Goal: Transaction & Acquisition: Purchase product/service

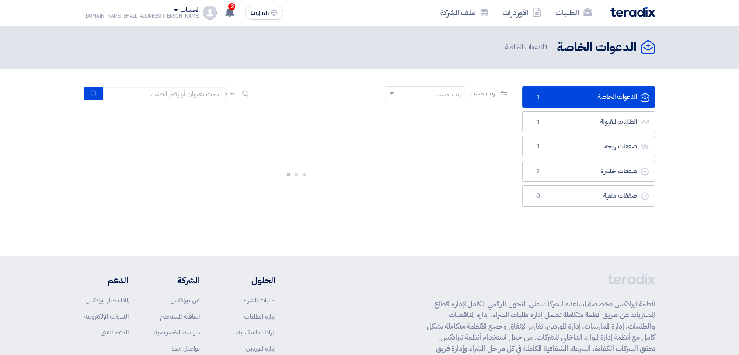
drag, startPoint x: 717, startPoint y: 64, endPoint x: 713, endPoint y: 46, distance: 17.8
click at [717, 64] on header "الدعوات الخاصة الدعوات الخاصة 1 الدعوات الخاصة" at bounding box center [369, 46] width 739 height 43
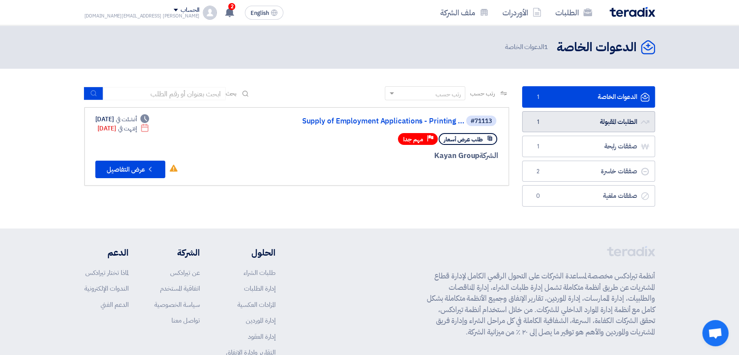
click at [595, 123] on link "الطلبات المقبولة الطلبات المقبولة 1" at bounding box center [588, 121] width 133 height 21
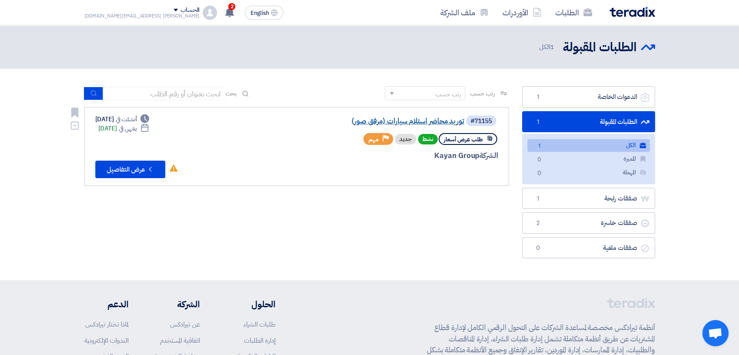
click at [442, 118] on link "توريد محاضر استلام سيارات (مرفق صور)" at bounding box center [376, 121] width 175 height 8
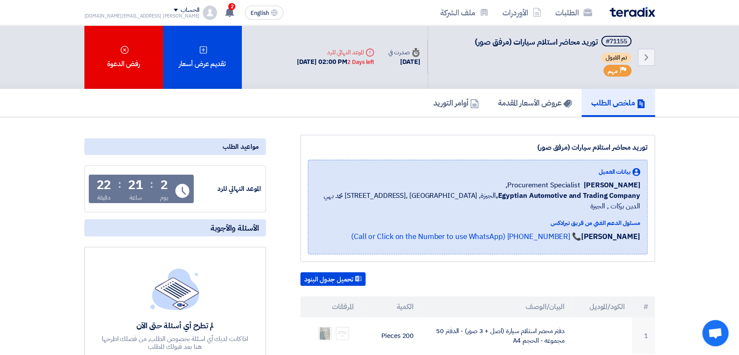
drag, startPoint x: 216, startPoint y: 69, endPoint x: 252, endPoint y: 91, distance: 42.2
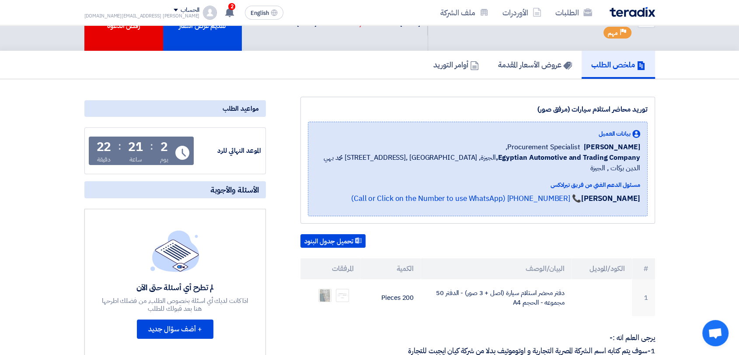
scroll to position [97, 0]
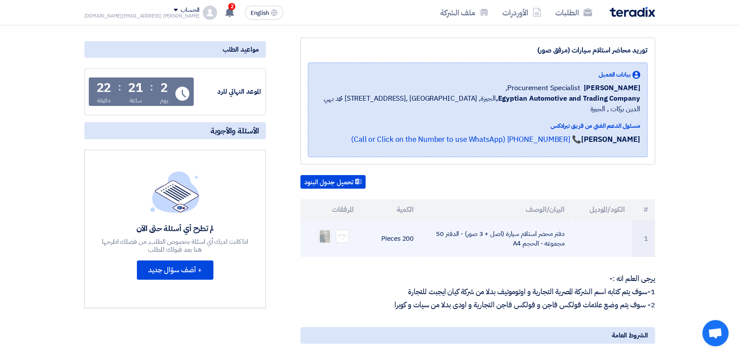
drag, startPoint x: 400, startPoint y: 228, endPoint x: 407, endPoint y: 228, distance: 7.0
click at [407, 228] on td "200 Pieces" at bounding box center [390, 238] width 60 height 37
drag, startPoint x: 437, startPoint y: 222, endPoint x: 444, endPoint y: 222, distance: 7.0
click at [444, 222] on td "دفتر محضر استلام سيارة (اصل + 3 صور) - الدفتر 50 مجموعه - الحجم A4" at bounding box center [496, 238] width 151 height 37
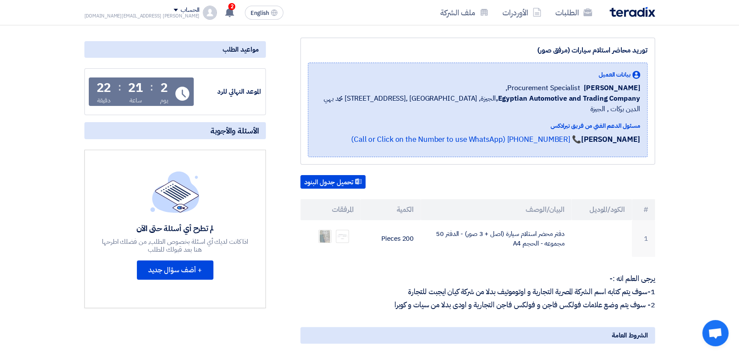
click at [444, 248] on div "توريد محاضر استلام سيارات (مرفق صور) بيانات العميل [PERSON_NAME] Procurement Sp…" at bounding box center [466, 330] width 389 height 584
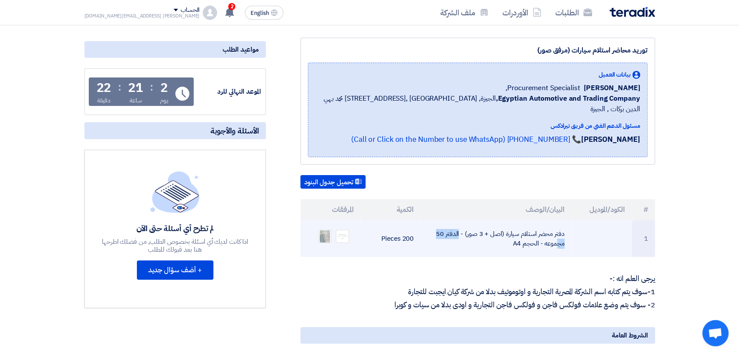
drag, startPoint x: 468, startPoint y: 223, endPoint x: 505, endPoint y: 223, distance: 36.7
click at [505, 223] on td "دفتر محضر استلام سيارة (اصل + 3 صور) - الدفتر 50 مجموعه - الحجم A4" at bounding box center [496, 238] width 151 height 37
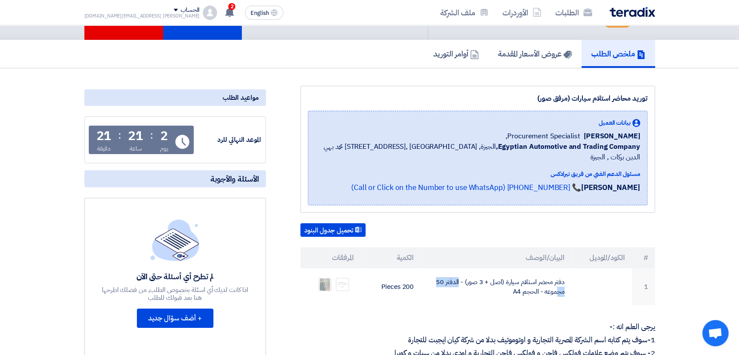
scroll to position [0, 0]
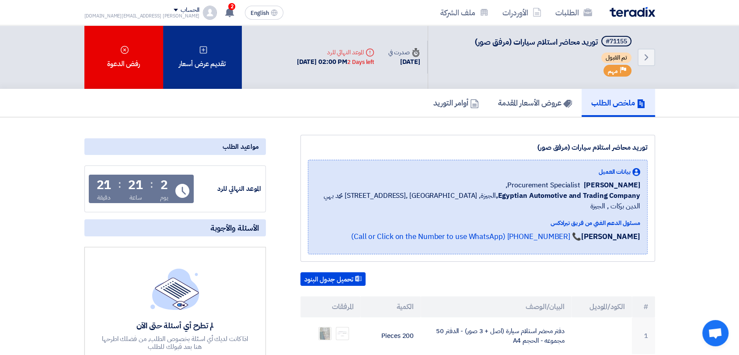
click at [203, 69] on div "تقديم عرض أسعار" at bounding box center [202, 56] width 79 height 63
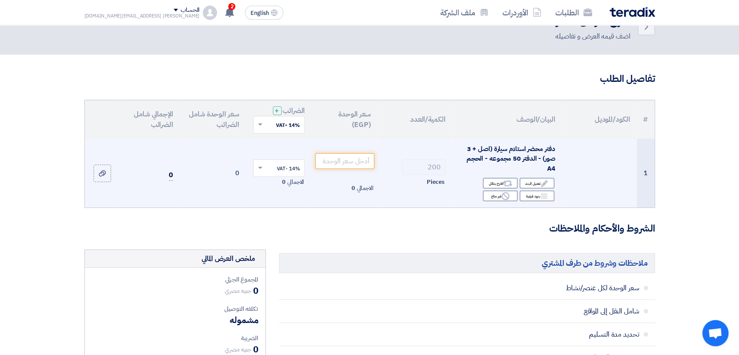
scroll to position [49, 0]
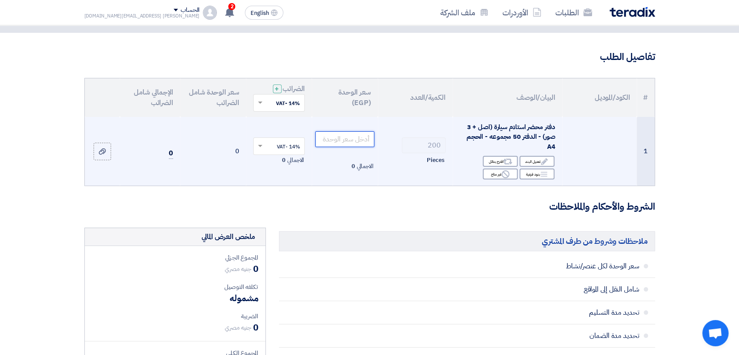
click at [346, 142] on input "number" at bounding box center [344, 139] width 59 height 16
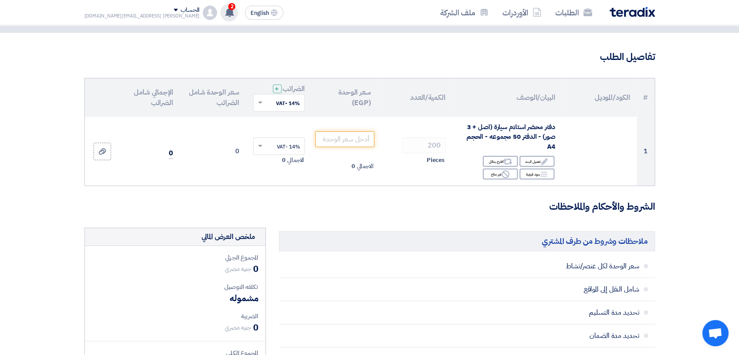
click at [225, 10] on use at bounding box center [229, 12] width 9 height 10
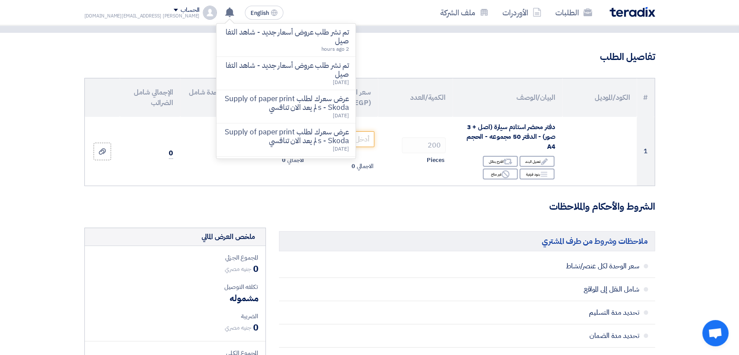
click at [254, 36] on p "تم نشر طلب عروض أسعار جديد - شاهد التفاصيل" at bounding box center [285, 36] width 125 height 17
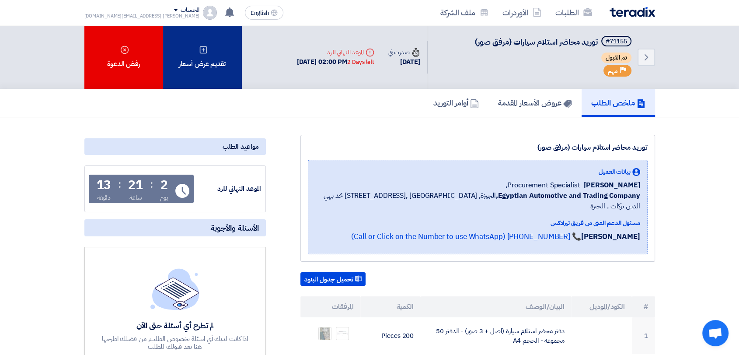
click at [194, 63] on div "تقديم عرض أسعار" at bounding box center [202, 56] width 79 height 63
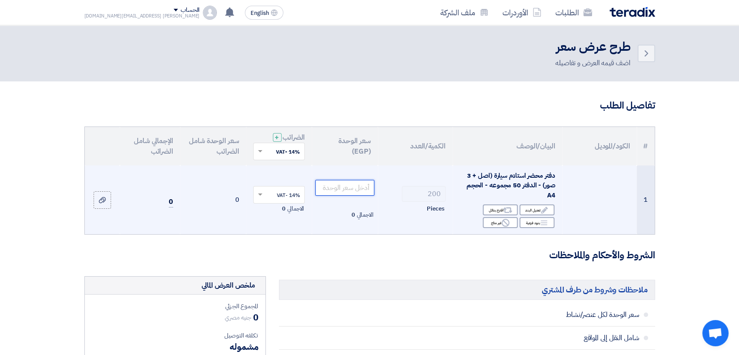
click at [353, 186] on input "number" at bounding box center [344, 188] width 59 height 16
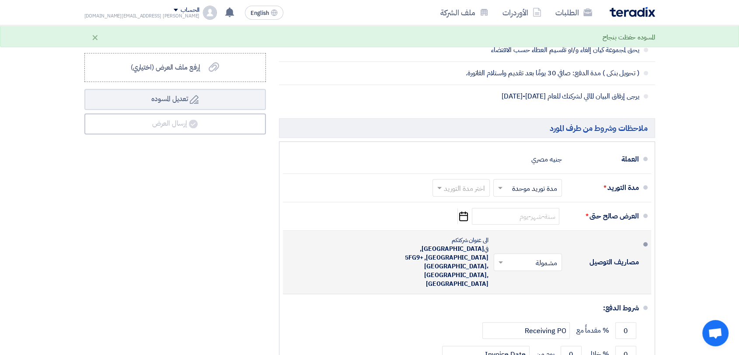
scroll to position [388, 0]
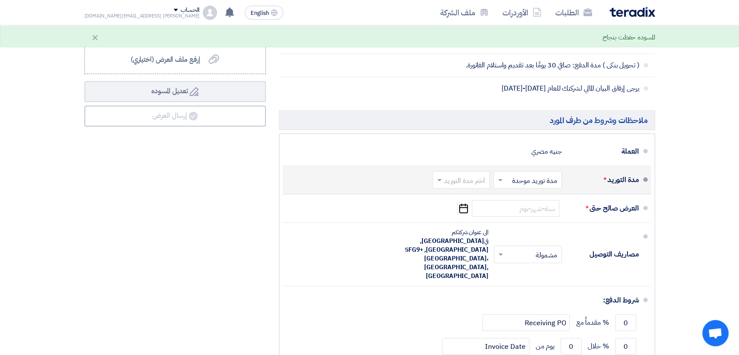
click at [470, 180] on input "text" at bounding box center [459, 180] width 53 height 13
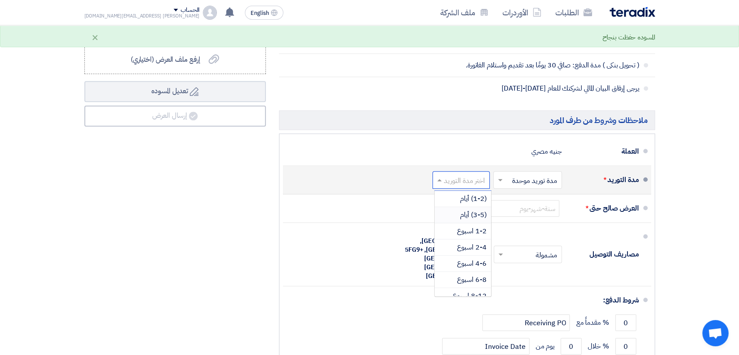
click at [475, 213] on span "(3-5) أيام" at bounding box center [473, 214] width 27 height 10
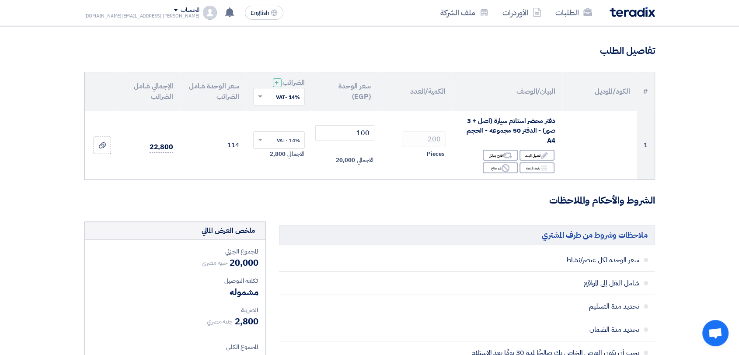
scroll to position [0, 0]
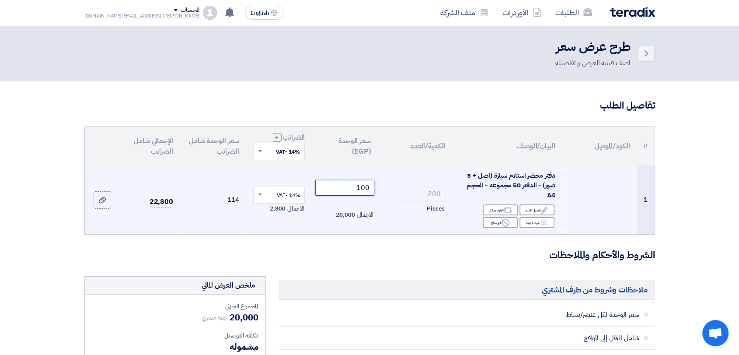
drag, startPoint x: 355, startPoint y: 186, endPoint x: 386, endPoint y: 177, distance: 32.0
click at [380, 182] on tr "1 دفتر محضر استلام سيارة (اصل + 3 صور) - الدفتر 50 مجموعه - الحجم A4 Edit تعديل…" at bounding box center [370, 199] width 570 height 69
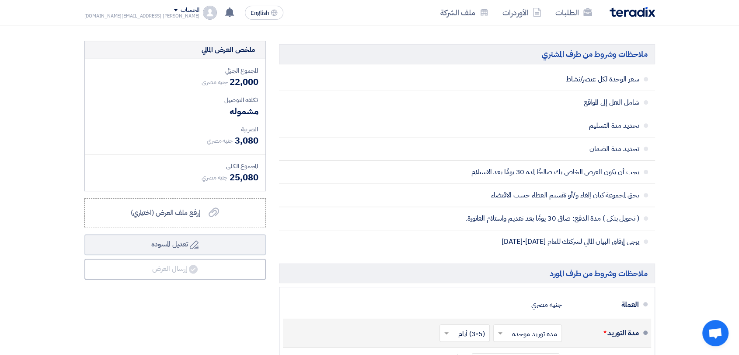
scroll to position [486, 0]
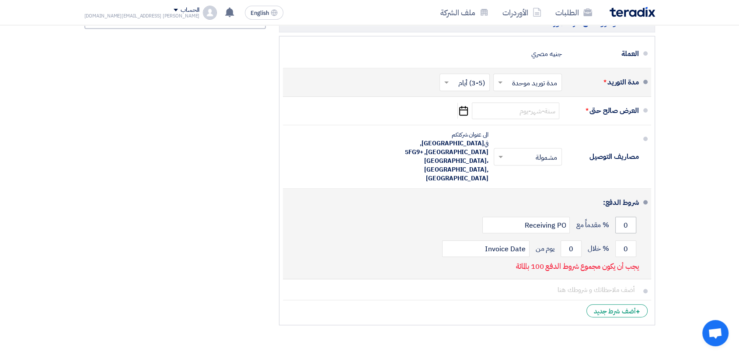
type input "110"
drag, startPoint x: 623, startPoint y: 207, endPoint x: 630, endPoint y: 207, distance: 7.0
click at [630, 216] on input "0" at bounding box center [625, 224] width 21 height 17
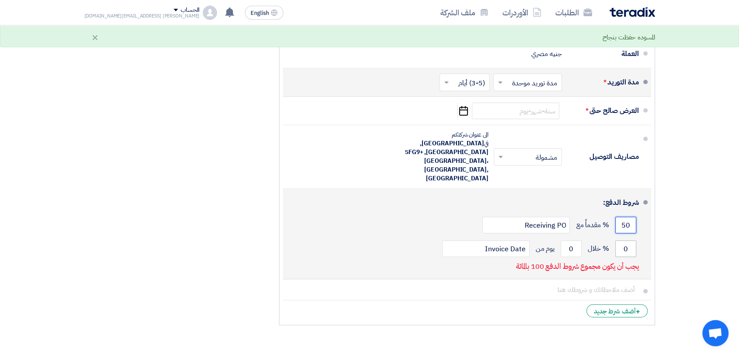
type input "50"
drag, startPoint x: 624, startPoint y: 230, endPoint x: 637, endPoint y: 231, distance: 13.7
click at [637, 237] on div "0 % خلال 0 يوم من Invoice Date" at bounding box center [464, 249] width 349 height 24
type input "50"
click at [567, 240] on input "0" at bounding box center [570, 248] width 21 height 17
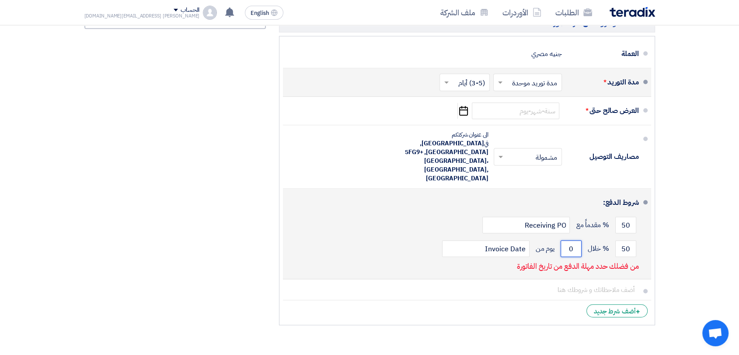
drag, startPoint x: 567, startPoint y: 229, endPoint x: 574, endPoint y: 229, distance: 7.0
click at [574, 240] on input "0" at bounding box center [570, 248] width 21 height 17
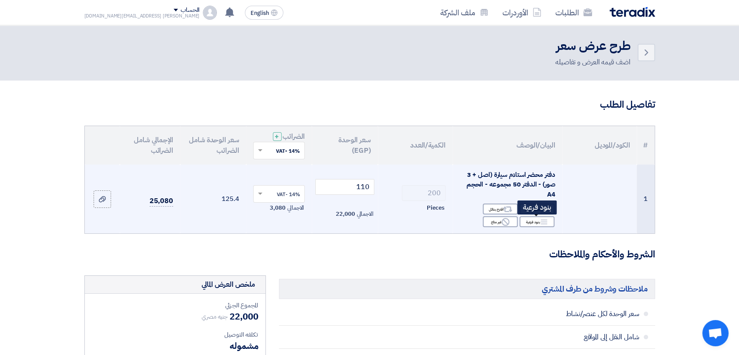
scroll to position [0, 0]
type input "30"
click at [278, 195] on input "text" at bounding box center [284, 195] width 35 height 14
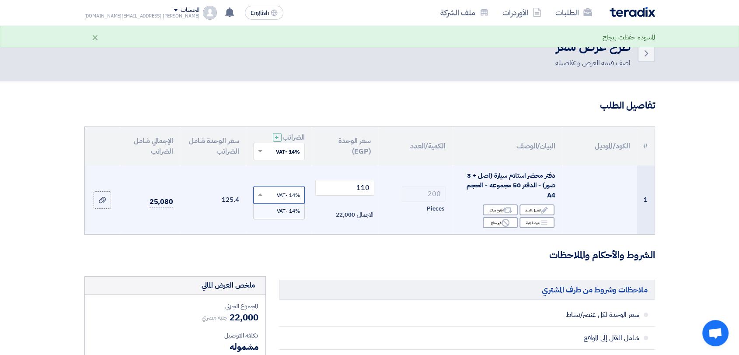
click at [278, 212] on span "14% -VAT" at bounding box center [288, 211] width 23 height 8
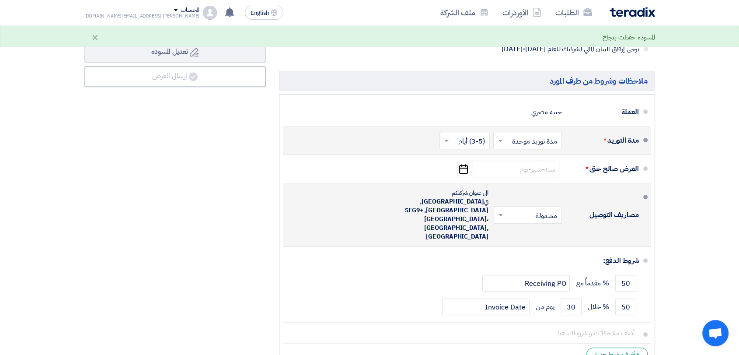
scroll to position [437, 0]
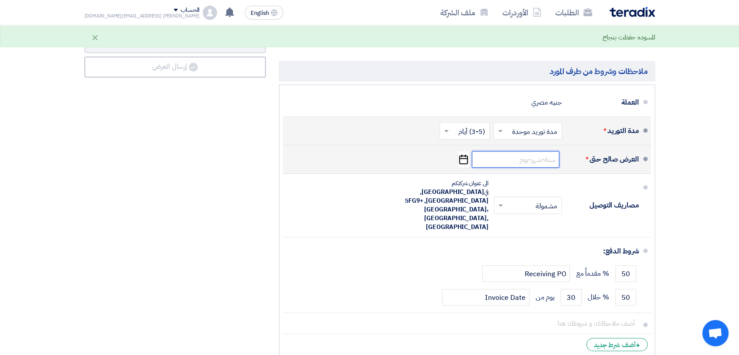
click at [542, 159] on input at bounding box center [515, 159] width 87 height 17
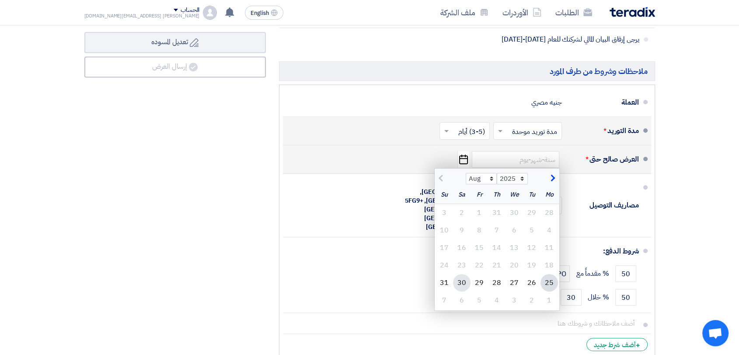
click at [463, 282] on div "30" at bounding box center [461, 282] width 17 height 17
type input "[DATE]"
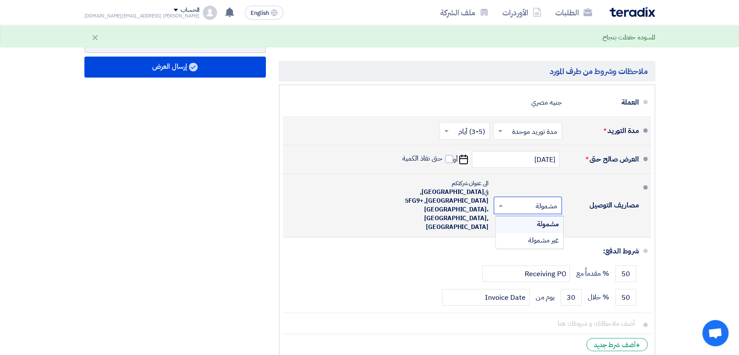
click at [518, 200] on input "text" at bounding box center [526, 206] width 64 height 13
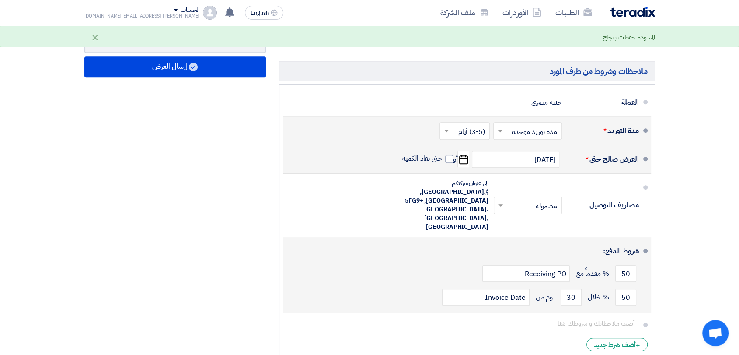
click at [406, 261] on div "50 % مقدماً مع Receiving PO" at bounding box center [464, 273] width 349 height 24
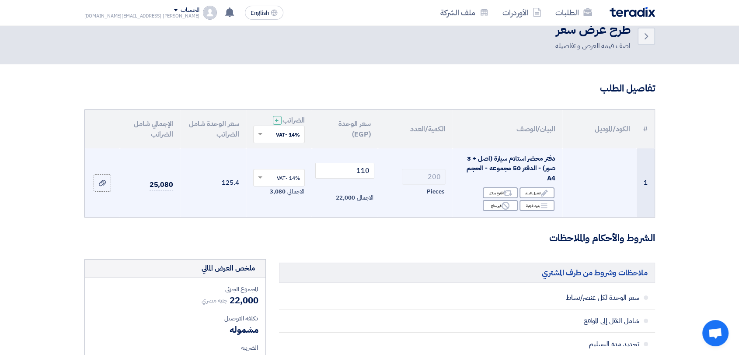
scroll to position [0, 0]
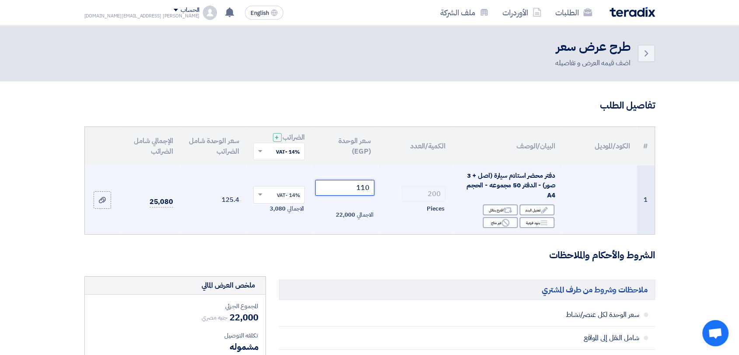
drag, startPoint x: 351, startPoint y: 189, endPoint x: 372, endPoint y: 188, distance: 21.9
click at [372, 188] on input "110" at bounding box center [344, 188] width 59 height 16
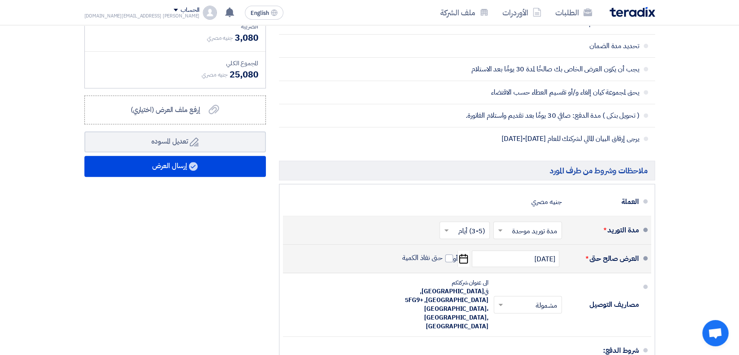
scroll to position [340, 0]
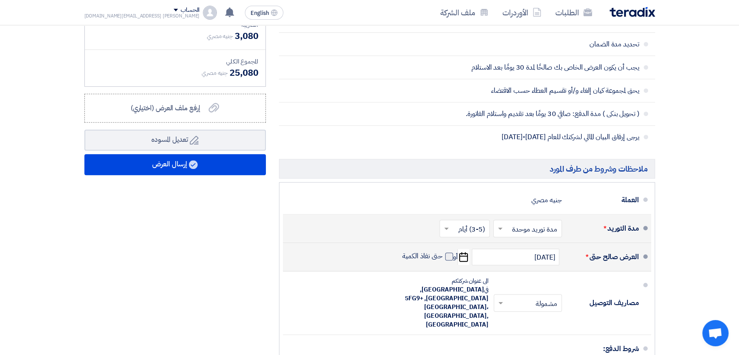
click at [445, 256] on span at bounding box center [449, 256] width 8 height 8
click at [442, 256] on input "حتى نفاذ الكمية" at bounding box center [421, 259] width 42 height 17
checkbox input "true"
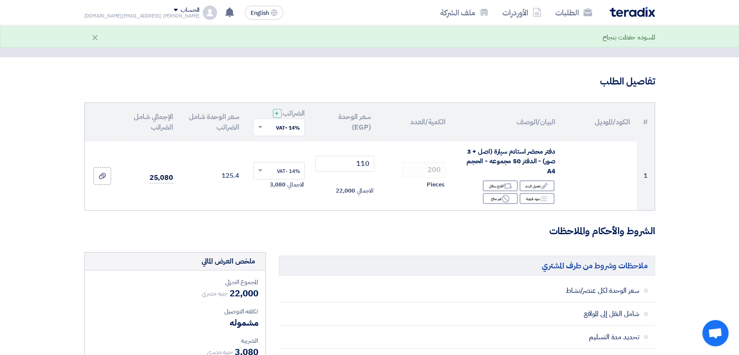
scroll to position [0, 0]
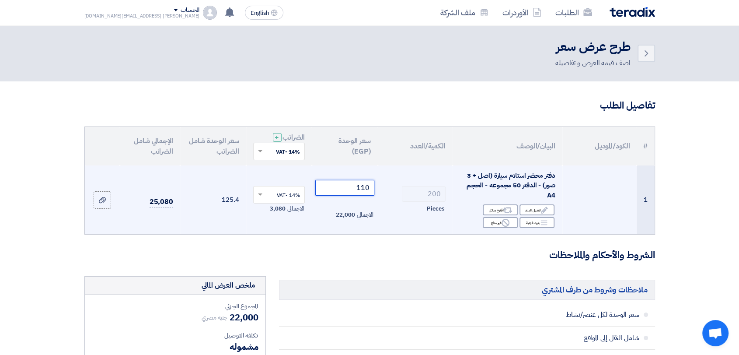
drag, startPoint x: 350, startPoint y: 189, endPoint x: 383, endPoint y: 191, distance: 32.8
click at [381, 192] on tr "1 دفتر محضر استلام سيارة (اصل + 3 صور) - الدفتر 50 مجموعه - الحجم A4 Edit تعديل…" at bounding box center [370, 199] width 570 height 69
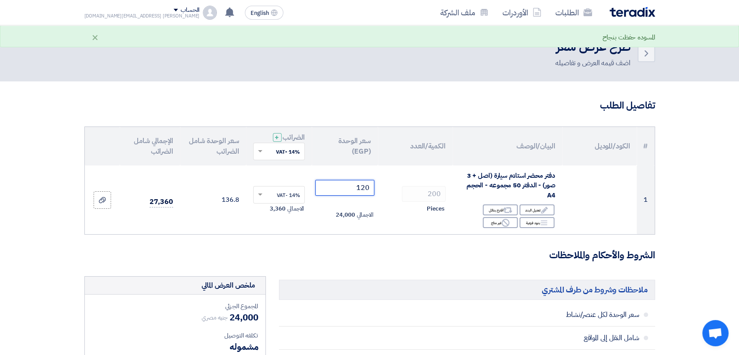
type input "120"
click at [388, 250] on h3 "الشروط والأحكام والملاحظات" at bounding box center [369, 255] width 571 height 14
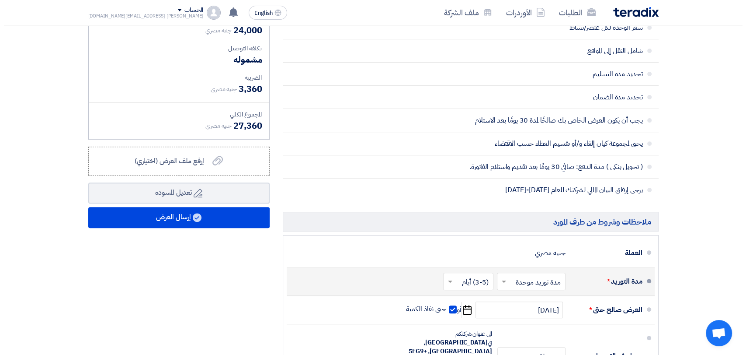
scroll to position [291, 0]
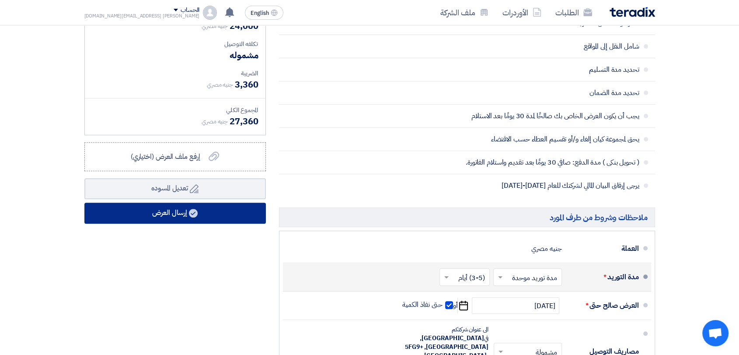
click at [203, 216] on button "إرسال العرض" at bounding box center [174, 212] width 181 height 21
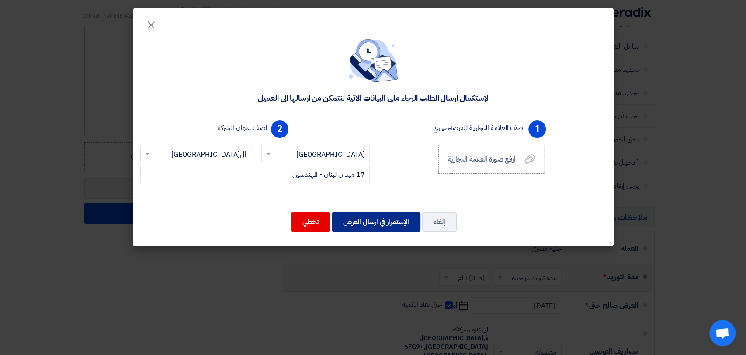
click at [371, 212] on button "الإستمرار في ارسال العرض" at bounding box center [376, 221] width 89 height 19
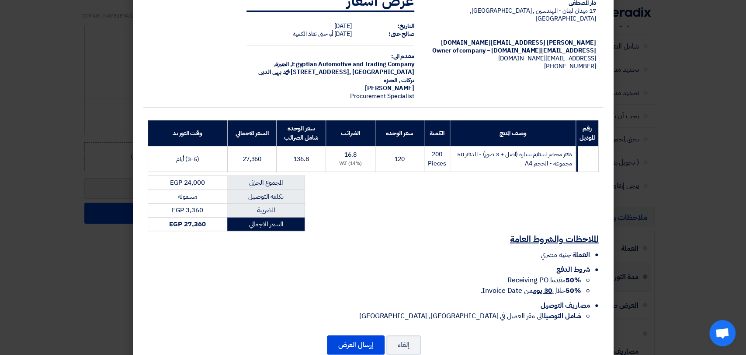
scroll to position [42, 0]
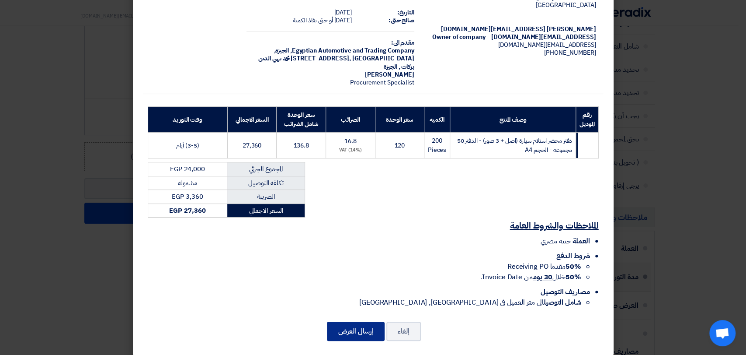
click at [373, 330] on button "إرسال العرض" at bounding box center [356, 330] width 58 height 19
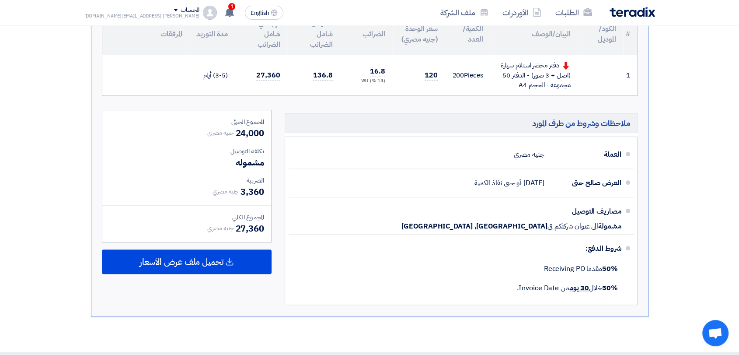
scroll to position [207, 0]
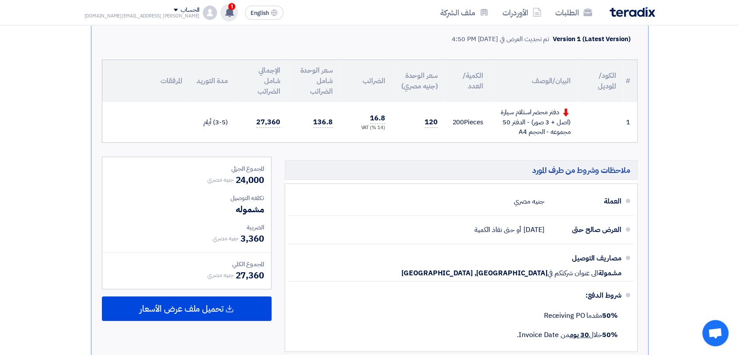
click at [220, 13] on div "1 عرض سعرك لطلب توريد محاضر استلام سيارات (مرفق صور) لم يعد الان تنافسي Just no…" at bounding box center [228, 12] width 17 height 17
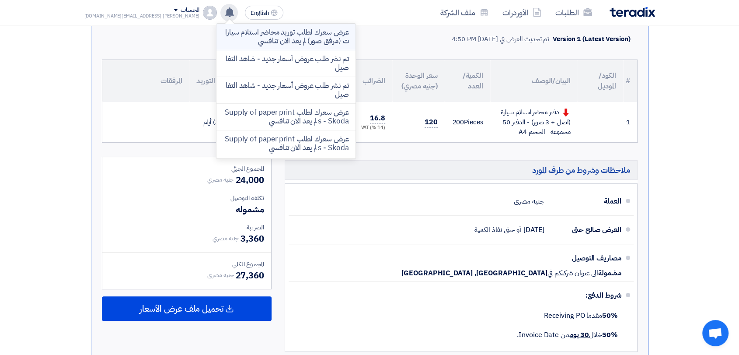
click at [237, 33] on p "عرض سعرك لطلب توريد محاضر استلام سيارات (مرفق صور) لم يعد الان تنافسي" at bounding box center [285, 36] width 125 height 17
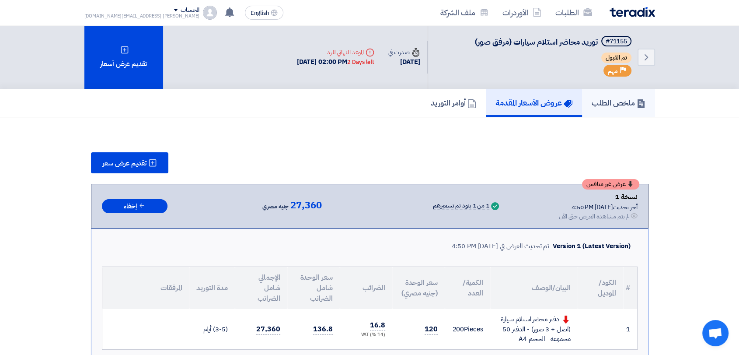
click at [630, 109] on link "ملخص الطلب" at bounding box center [618, 103] width 73 height 28
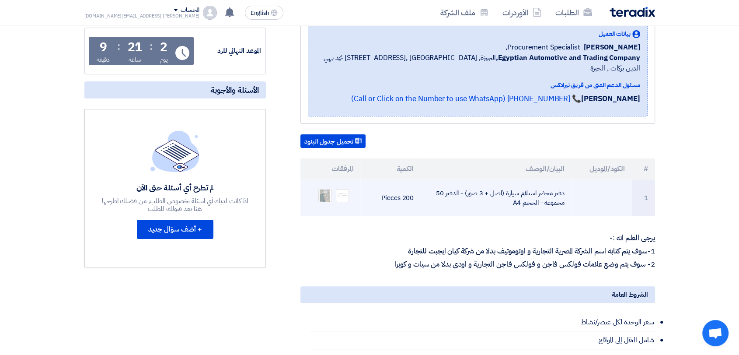
scroll to position [146, 0]
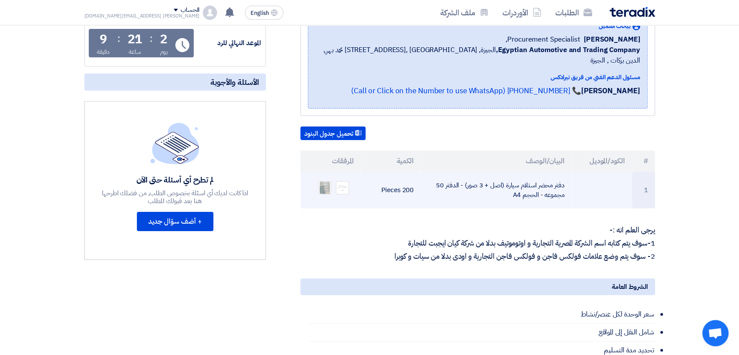
click at [493, 188] on td "دفتر محضر استلام سيارة (اصل + 3 صور) - الدفتر 50 مجموعه - الحجم A4" at bounding box center [496, 189] width 151 height 37
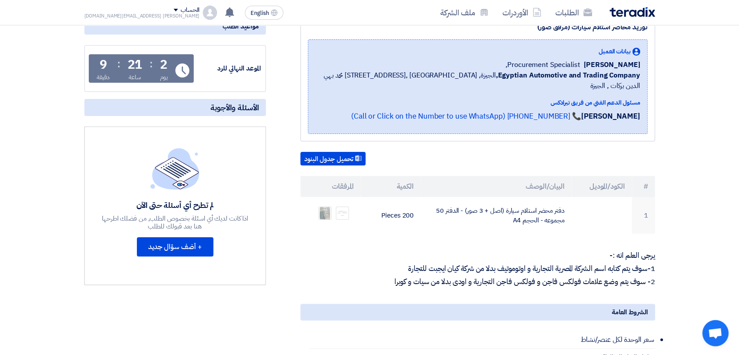
scroll to position [97, 0]
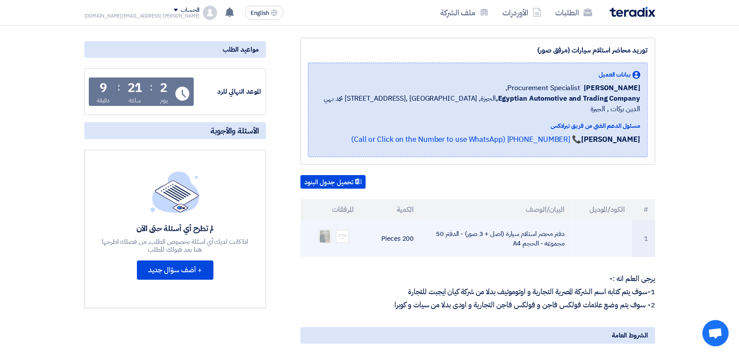
click at [563, 228] on td "دفتر محضر استلام سيارة (اصل + 3 صور) - الدفتر 50 مجموعه - الحجم A4" at bounding box center [496, 238] width 151 height 37
click at [542, 233] on td "دفتر محضر استلام سيارة (اصل + 3 صور) - الدفتر 50 مجموعه - الحجم A4" at bounding box center [496, 238] width 151 height 37
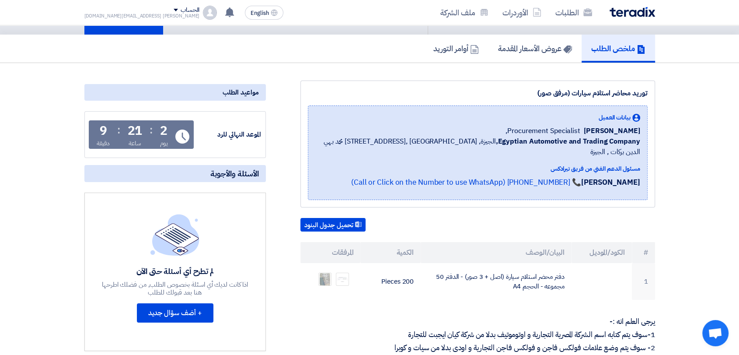
scroll to position [49, 0]
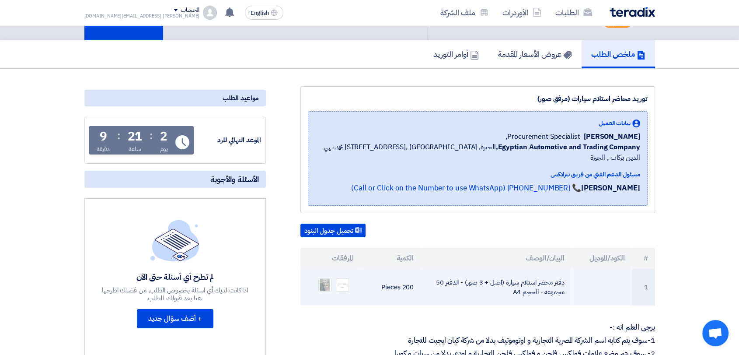
click at [465, 276] on td "دفتر محضر استلام سيارة (اصل + 3 صور) - الدفتر 50 مجموعه - الحجم A4" at bounding box center [496, 286] width 151 height 37
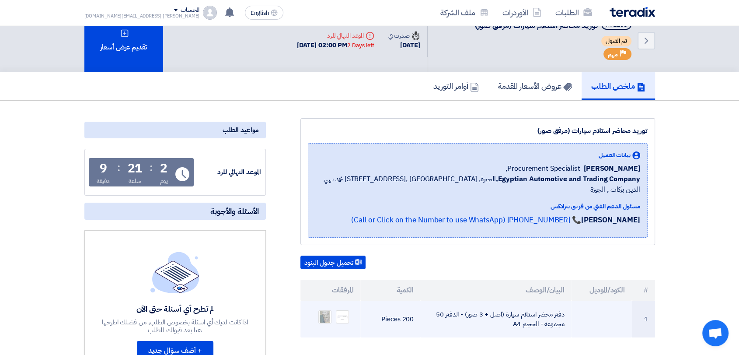
scroll to position [0, 0]
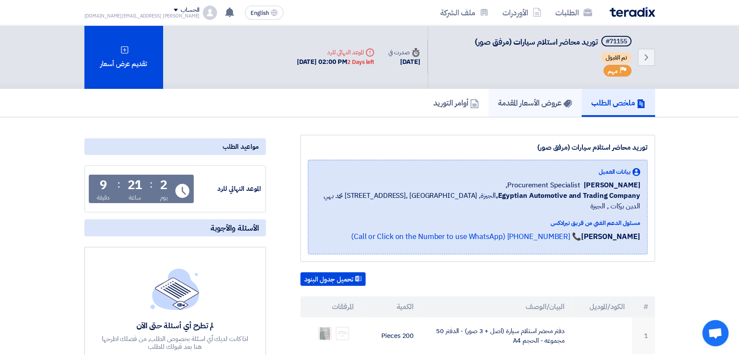
click at [539, 102] on h5 "عروض الأسعار المقدمة" at bounding box center [535, 102] width 74 height 10
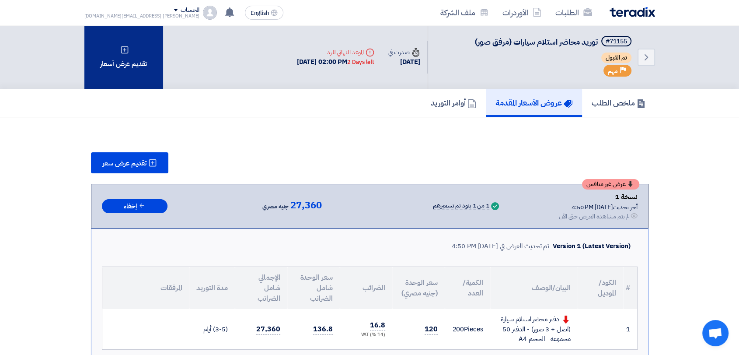
click at [151, 68] on div "تقديم عرض أسعار" at bounding box center [123, 56] width 79 height 63
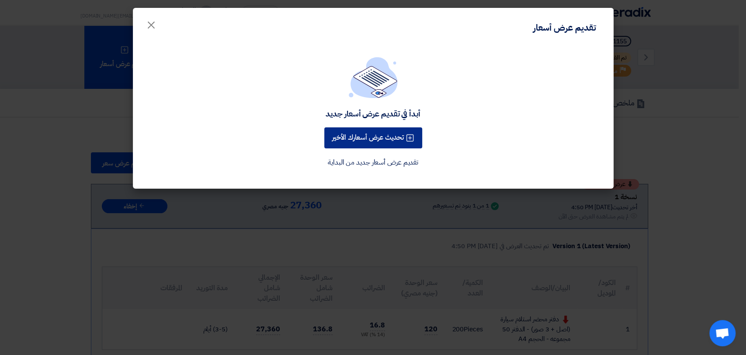
click at [377, 143] on button "تحديث عرض أسعارك الأخير" at bounding box center [373, 137] width 98 height 21
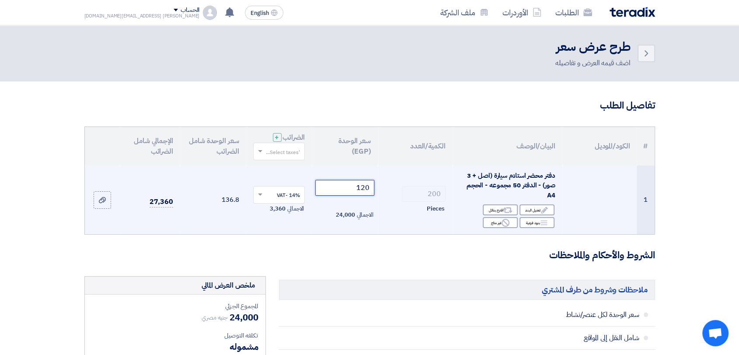
drag, startPoint x: 354, startPoint y: 188, endPoint x: 374, endPoint y: 188, distance: 20.1
click at [374, 188] on td "120 الاجمالي 24,000" at bounding box center [345, 199] width 66 height 69
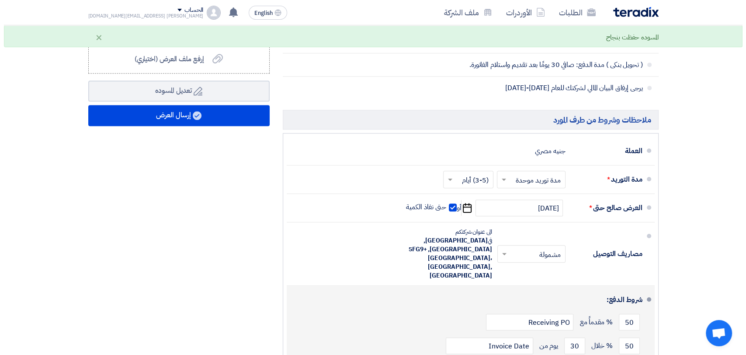
scroll to position [388, 0]
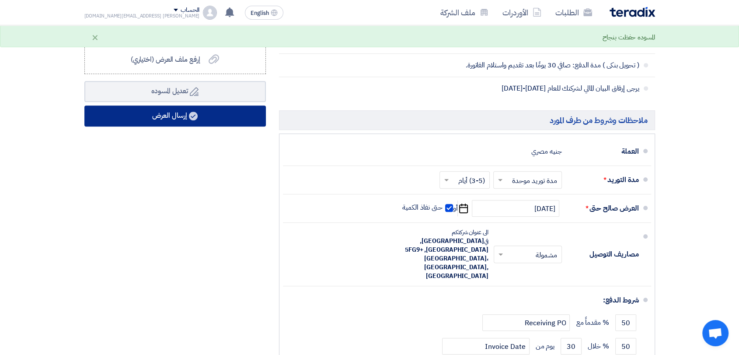
type input "110"
click at [220, 122] on button "إرسال العرض" at bounding box center [174, 115] width 181 height 21
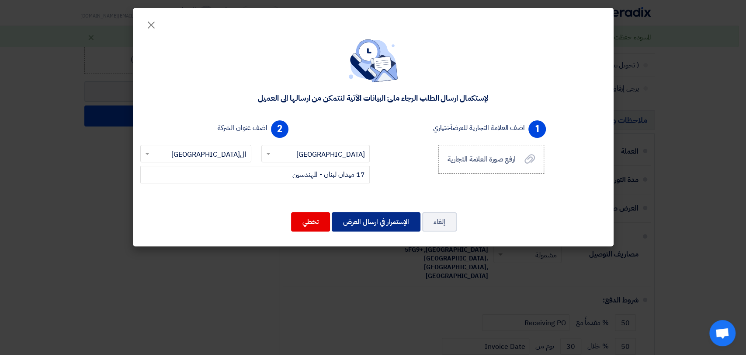
click at [372, 228] on button "الإستمرار في ارسال العرض" at bounding box center [376, 221] width 89 height 19
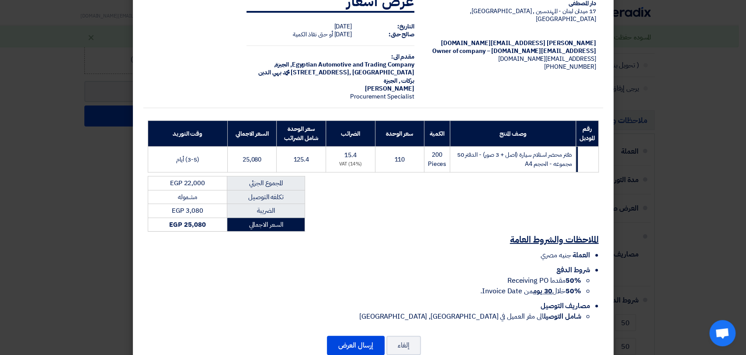
scroll to position [42, 0]
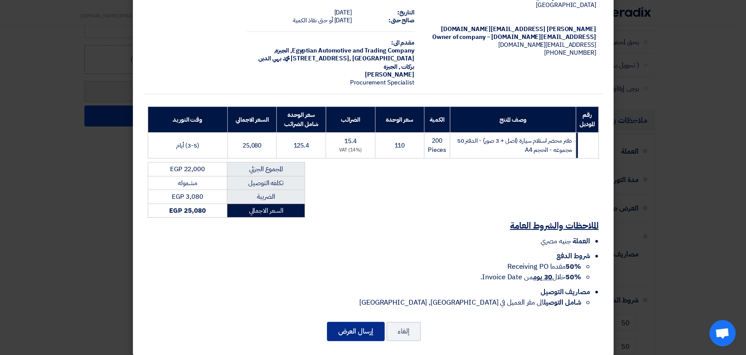
click at [377, 321] on button "إرسال العرض" at bounding box center [356, 330] width 58 height 19
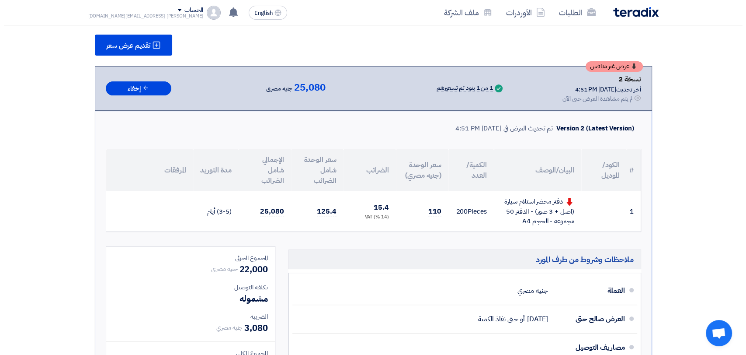
scroll to position [116, 0]
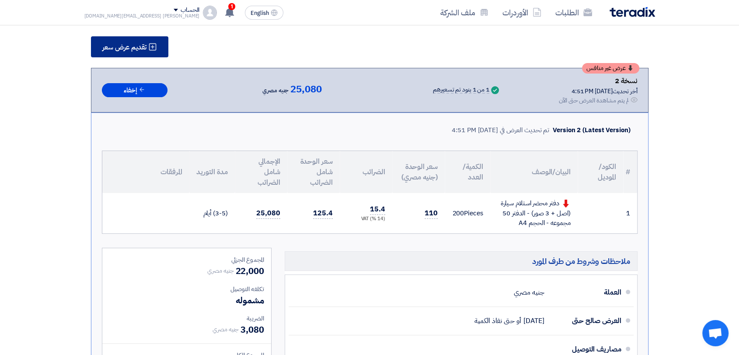
click at [132, 44] on span "تقديم عرض سعر" at bounding box center [124, 47] width 44 height 7
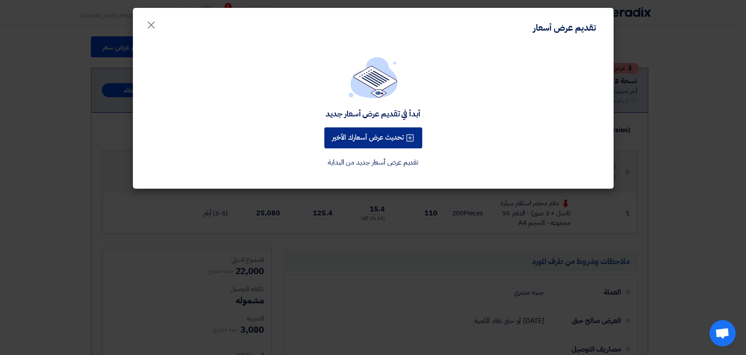
click at [379, 135] on button "تحديث عرض أسعارك الأخير" at bounding box center [373, 137] width 98 height 21
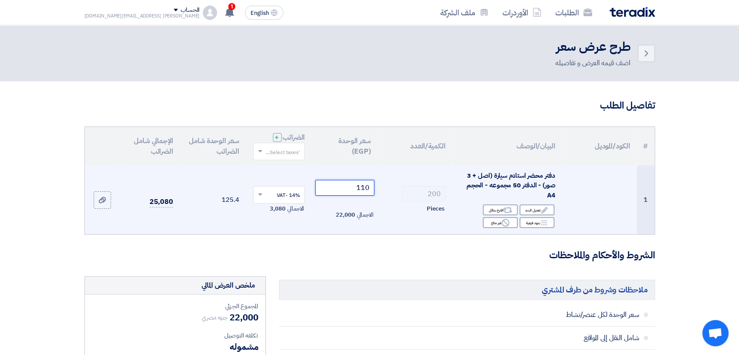
drag, startPoint x: 355, startPoint y: 190, endPoint x: 373, endPoint y: 189, distance: 18.4
click at [373, 189] on input "110" at bounding box center [344, 188] width 59 height 16
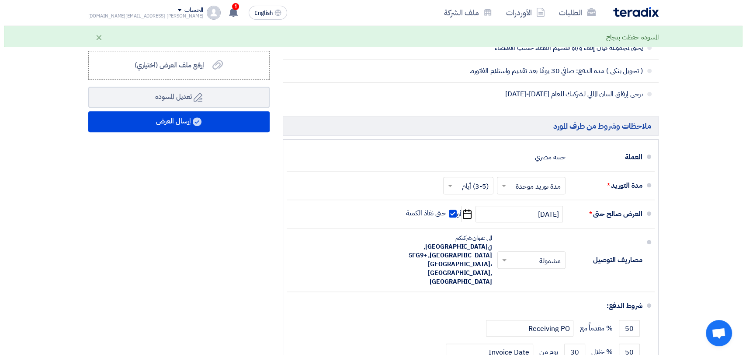
scroll to position [388, 0]
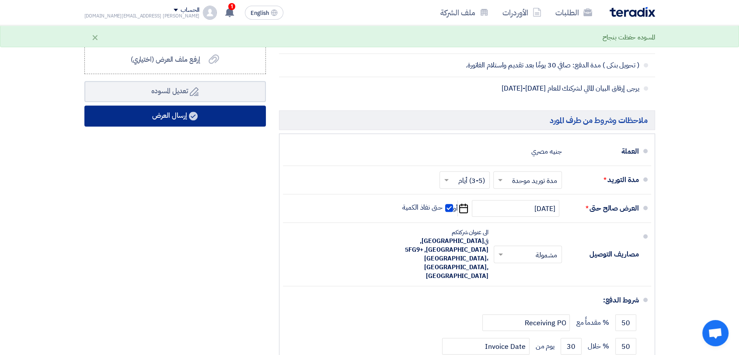
type input "100"
click at [191, 114] on use at bounding box center [193, 115] width 9 height 9
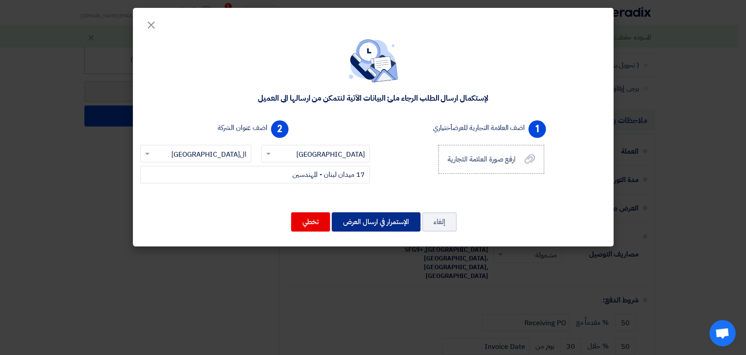
click at [370, 223] on button "الإستمرار في ارسال العرض" at bounding box center [376, 221] width 89 height 19
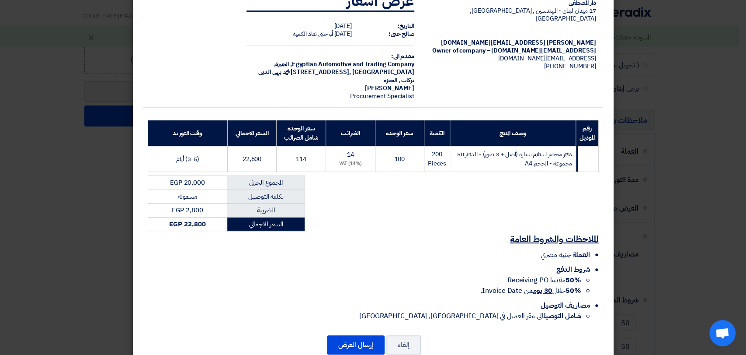
scroll to position [42, 0]
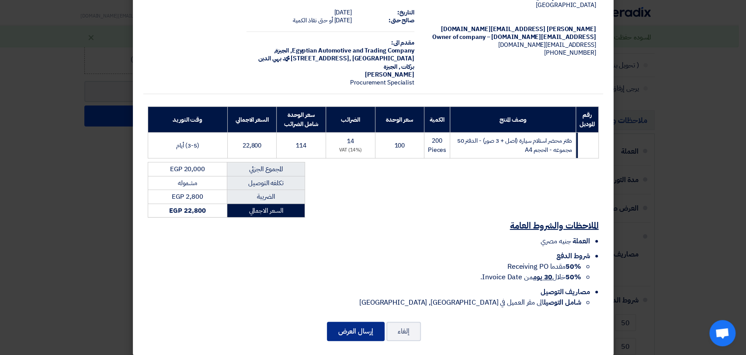
click at [359, 326] on button "إرسال العرض" at bounding box center [356, 330] width 58 height 19
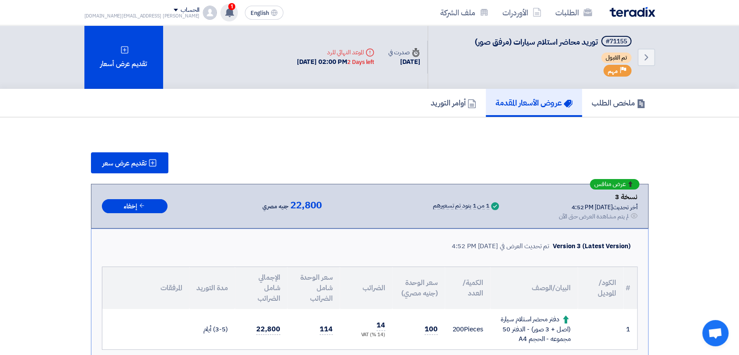
click at [225, 16] on icon at bounding box center [230, 12] width 10 height 10
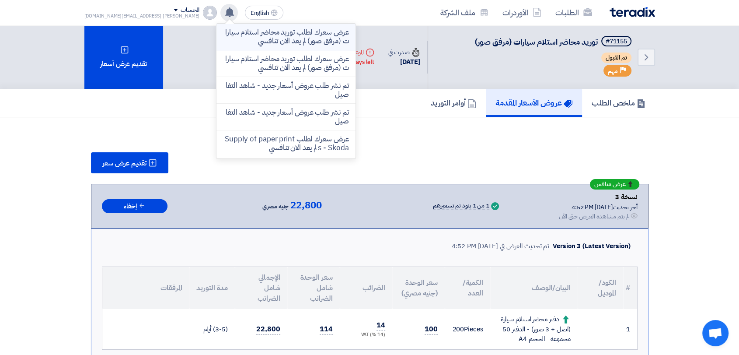
click at [223, 38] on p "عرض سعرك لطلب توريد محاضر استلام سيارات (مرفق صور) لم يعد الان تنافسي" at bounding box center [285, 36] width 125 height 17
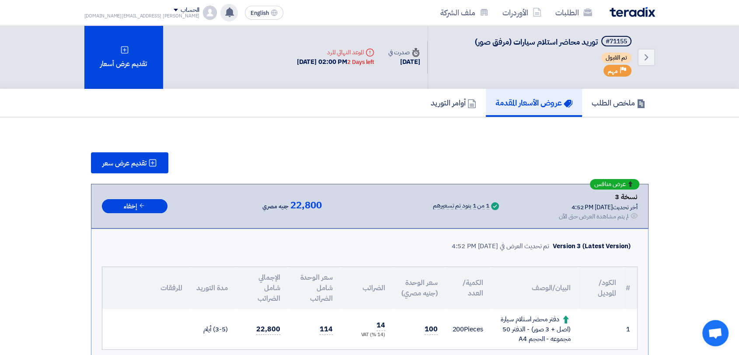
click at [134, 11] on div "الحساب" at bounding box center [141, 10] width 115 height 7
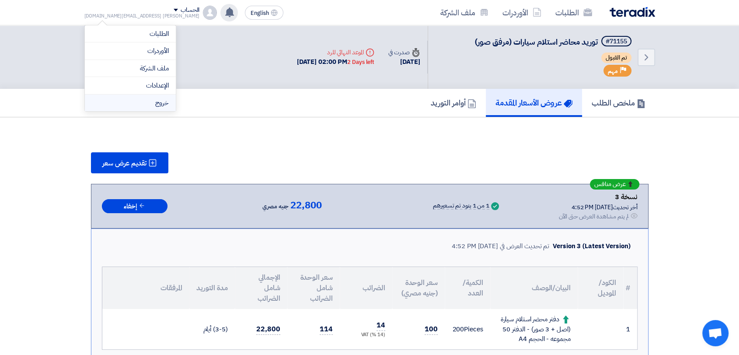
click at [157, 106] on li "خروج" at bounding box center [130, 102] width 91 height 17
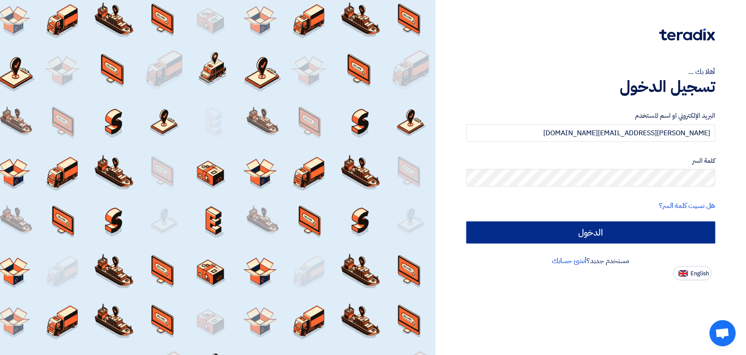
click at [594, 228] on input "الدخول" at bounding box center [590, 232] width 249 height 22
type input "Sign in"
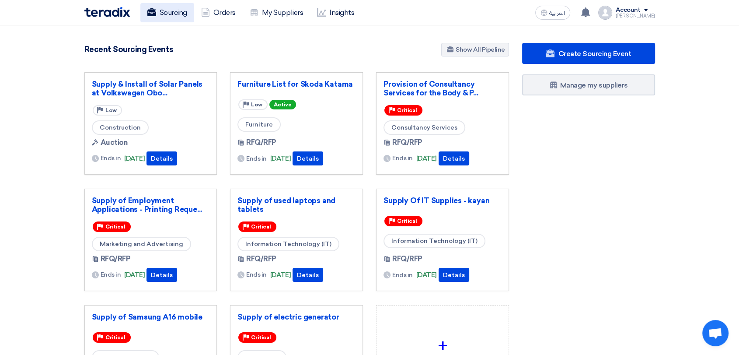
click at [170, 12] on link "Sourcing" at bounding box center [167, 12] width 54 height 19
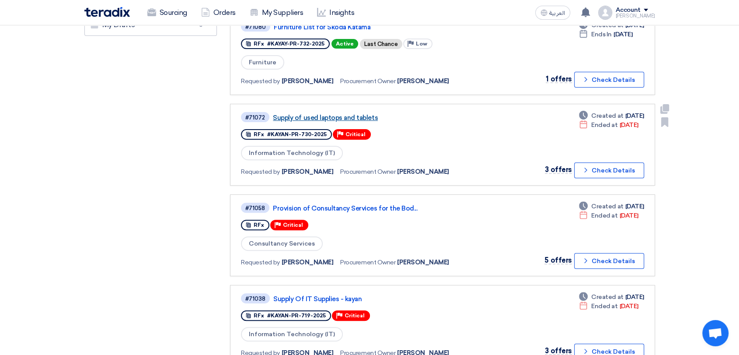
scroll to position [291, 0]
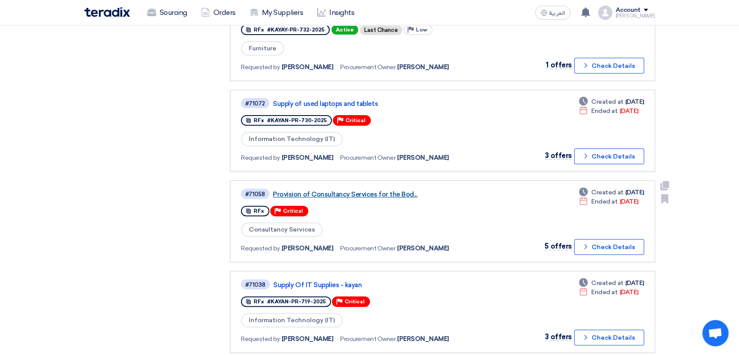
click at [323, 190] on link "Provision of Consultancy Services for the Bod..." at bounding box center [382, 194] width 219 height 8
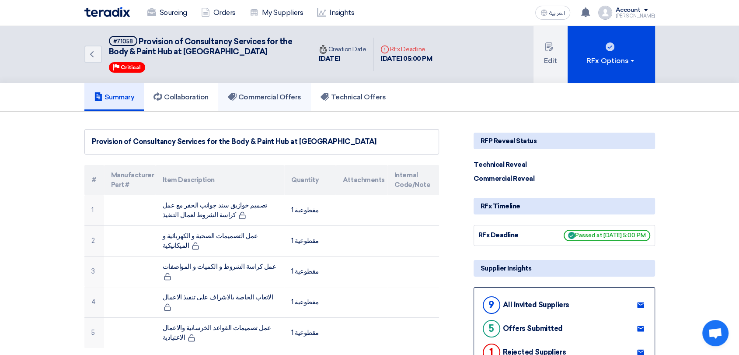
click at [278, 98] on h5 "Commercial Offers" at bounding box center [264, 97] width 73 height 9
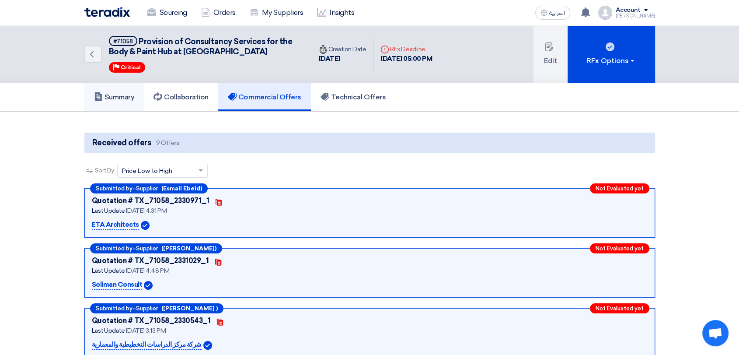
click at [108, 97] on h5 "Summary" at bounding box center [114, 97] width 41 height 9
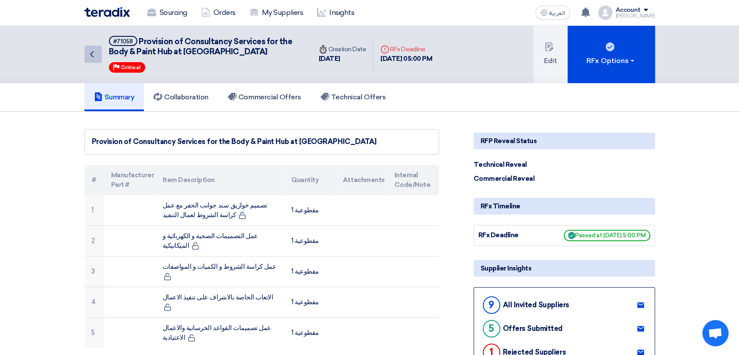
click at [94, 55] on icon "Back" at bounding box center [92, 54] width 10 height 10
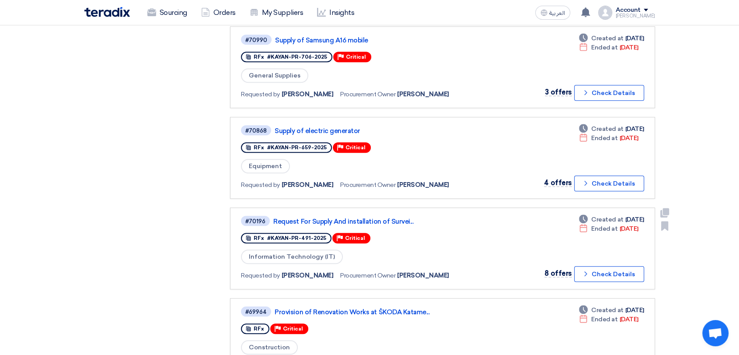
scroll to position [631, 0]
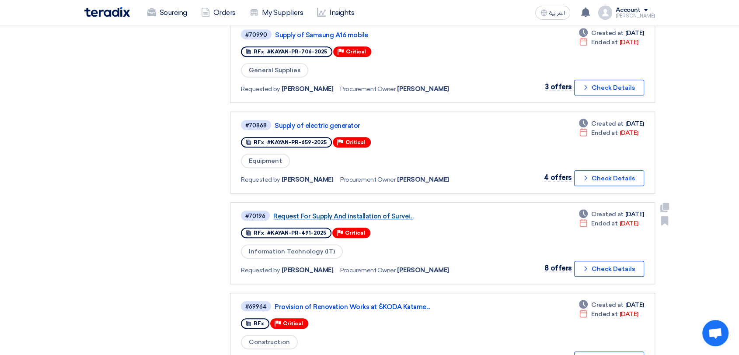
click at [373, 212] on link "Request For Supply And installation of Survei..." at bounding box center [382, 216] width 219 height 8
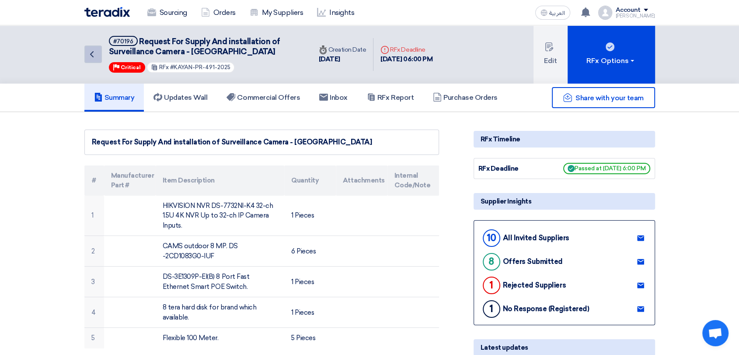
click at [92, 53] on icon "Back" at bounding box center [92, 54] width 10 height 10
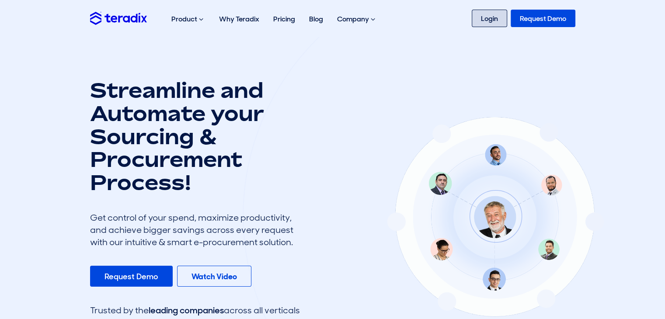
click at [497, 19] on link "Login" at bounding box center [489, 18] width 35 height 17
click at [486, 17] on link "Login" at bounding box center [489, 18] width 35 height 17
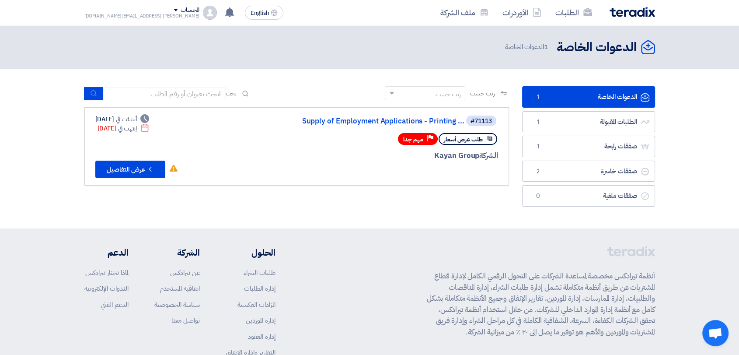
click at [133, 7] on div "الحساب" at bounding box center [141, 10] width 115 height 7
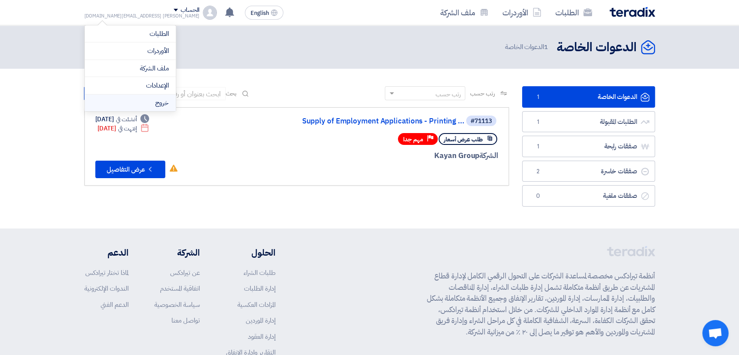
click at [138, 102] on li "خروج" at bounding box center [130, 102] width 91 height 17
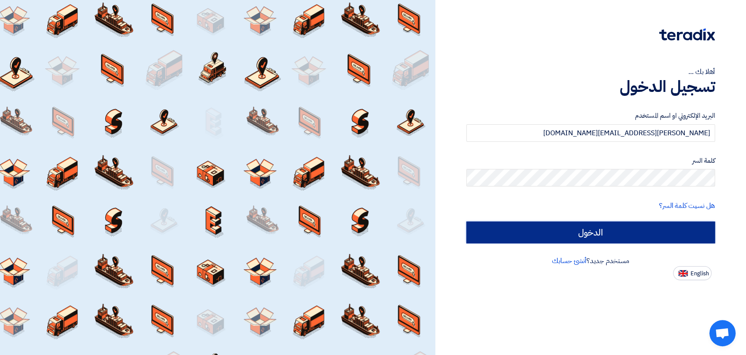
click at [649, 235] on input "الدخول" at bounding box center [590, 232] width 249 height 22
type input "Sign in"
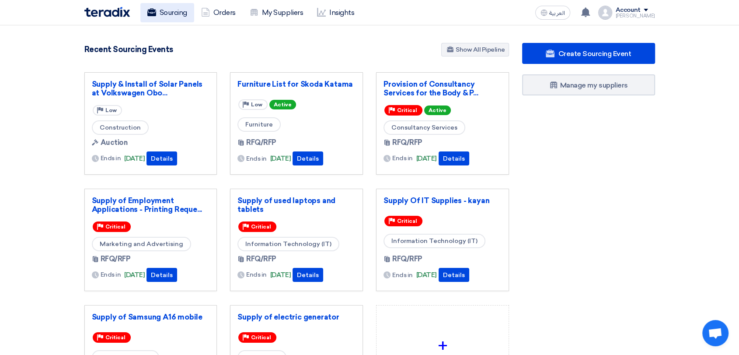
click at [161, 14] on link "Sourcing" at bounding box center [167, 12] width 54 height 19
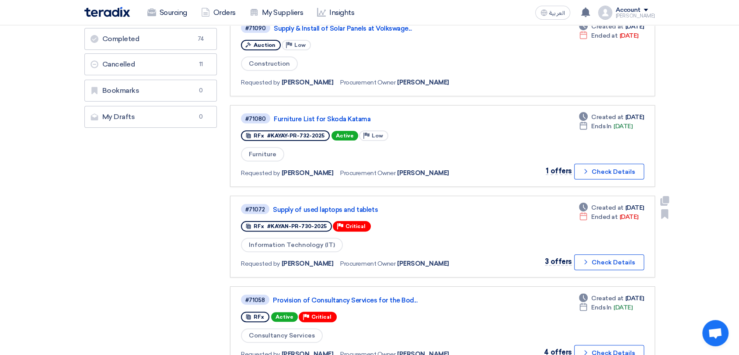
scroll to position [194, 0]
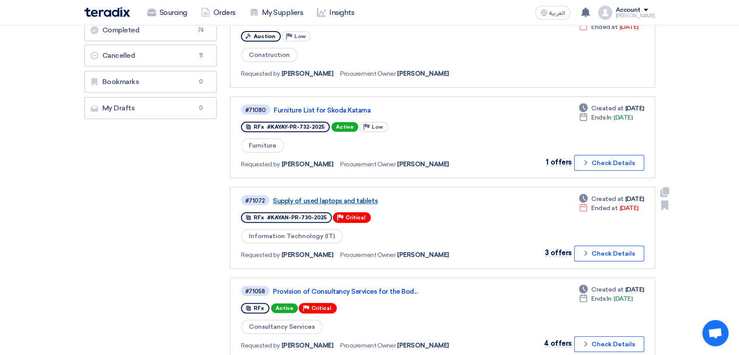
click at [353, 197] on link "Supply of used laptops and tablets" at bounding box center [382, 201] width 219 height 8
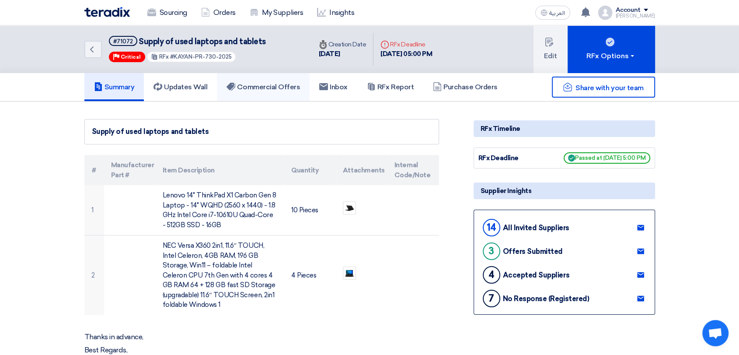
click at [270, 87] on h5 "Commercial Offers" at bounding box center [262, 87] width 73 height 9
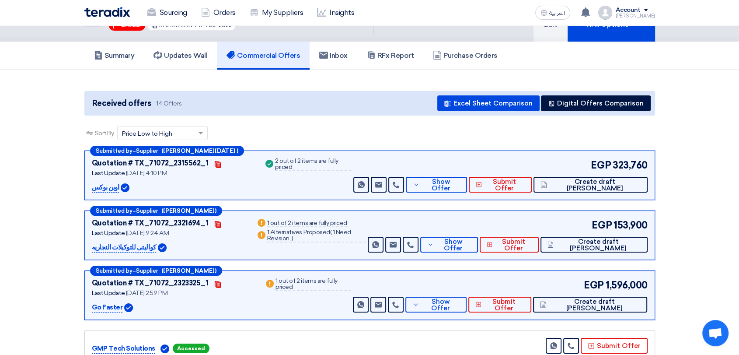
scroll to position [97, 0]
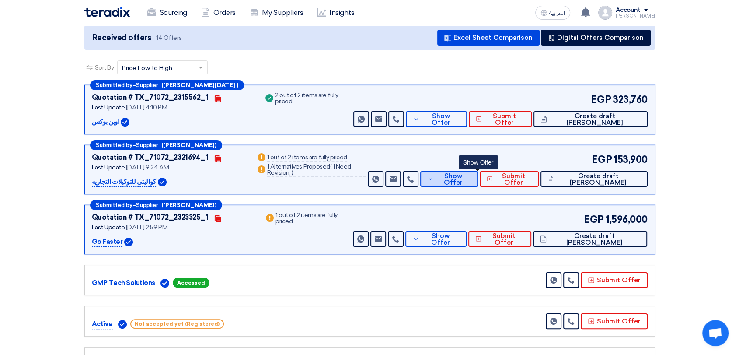
click at [471, 178] on span "Show Offer" at bounding box center [453, 179] width 35 height 13
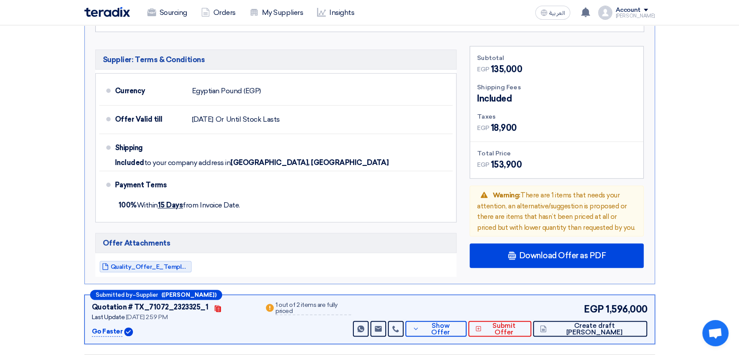
scroll to position [583, 0]
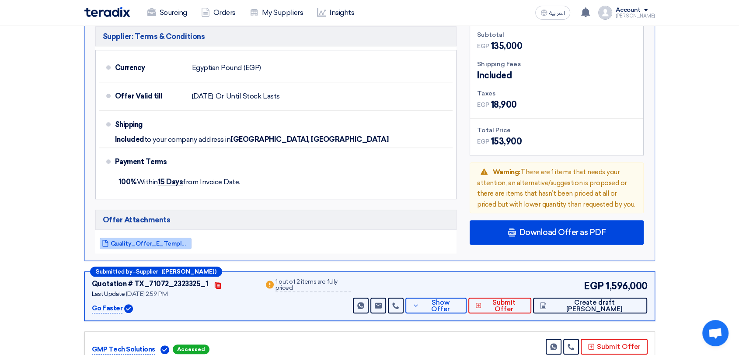
click at [141, 240] on span "Quality_Offer_E_Template_1755757394674.pdf" at bounding box center [150, 243] width 79 height 7
